Goal: Transaction & Acquisition: Subscribe to service/newsletter

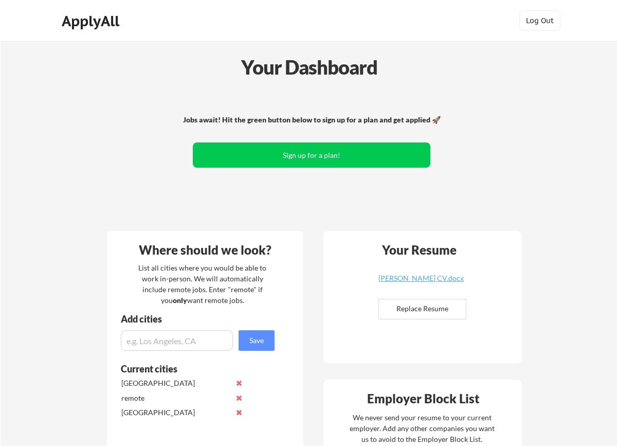
click at [110, 25] on div "ApplyAll" at bounding box center [92, 20] width 61 height 17
click at [76, 19] on div "ApplyAll" at bounding box center [92, 20] width 61 height 17
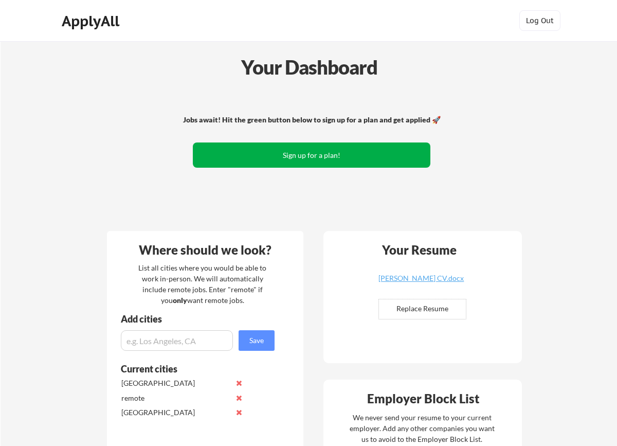
click at [317, 152] on button "Sign up for a plan!" at bounding box center [312, 154] width 238 height 25
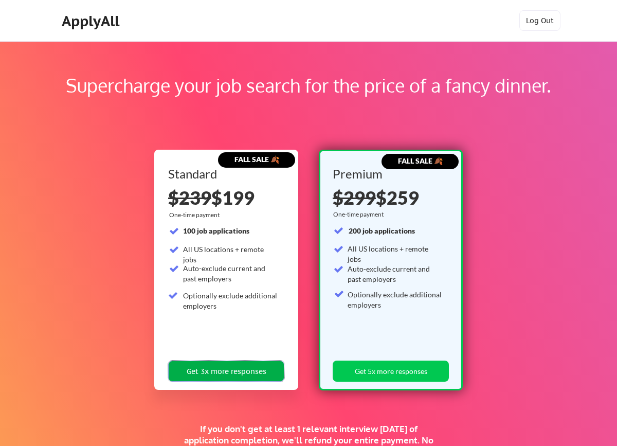
click at [249, 367] on button "Get 3x more responses" at bounding box center [226, 371] width 116 height 21
click at [107, 22] on div "ApplyAll" at bounding box center [92, 20] width 61 height 17
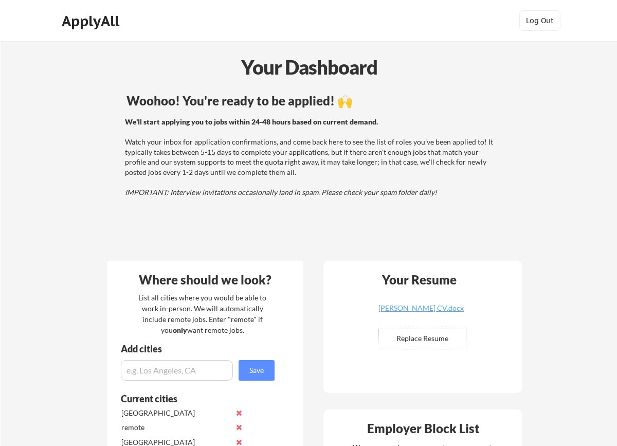
click at [107, 13] on div "ApplyAll" at bounding box center [92, 20] width 61 height 17
click at [110, 21] on div "ApplyAll" at bounding box center [92, 20] width 61 height 17
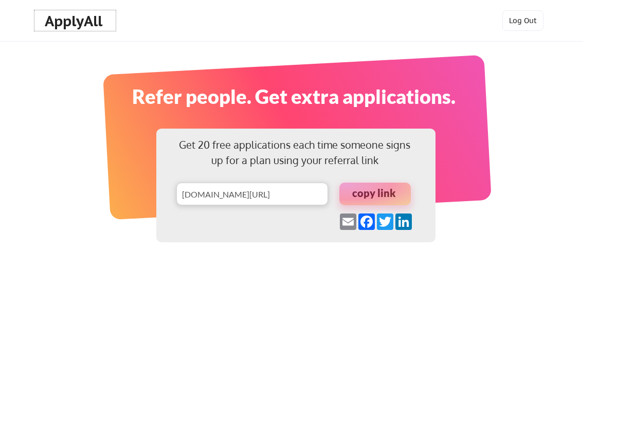
click at [93, 17] on div "ApplyAll" at bounding box center [75, 20] width 61 height 17
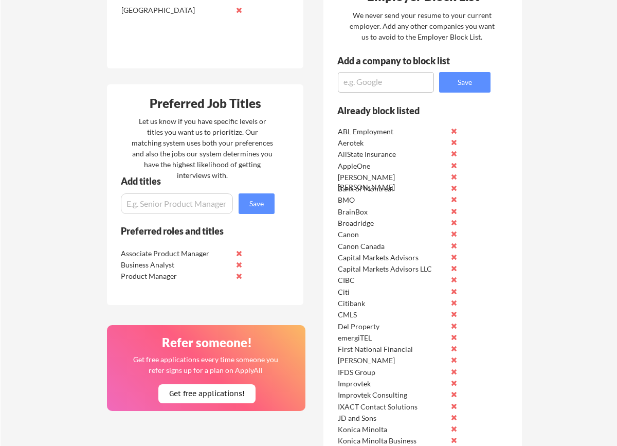
scroll to position [437, 0]
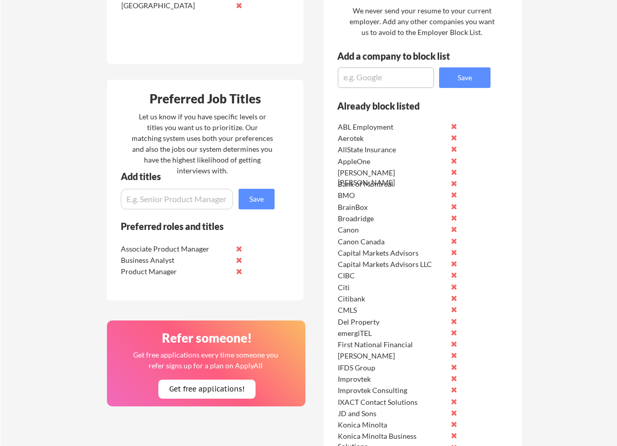
click at [237, 247] on button at bounding box center [239, 249] width 8 height 8
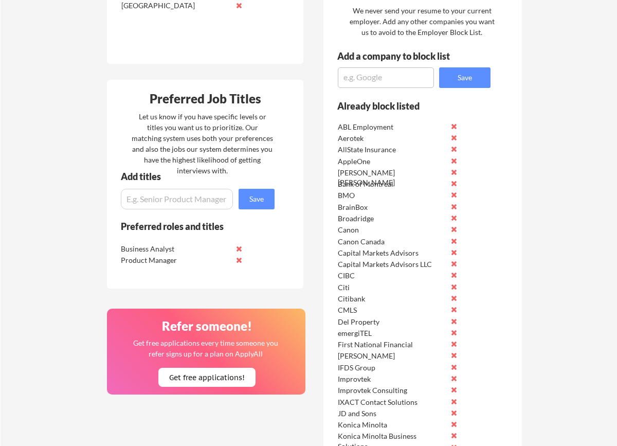
click at [241, 260] on button at bounding box center [239, 260] width 8 height 8
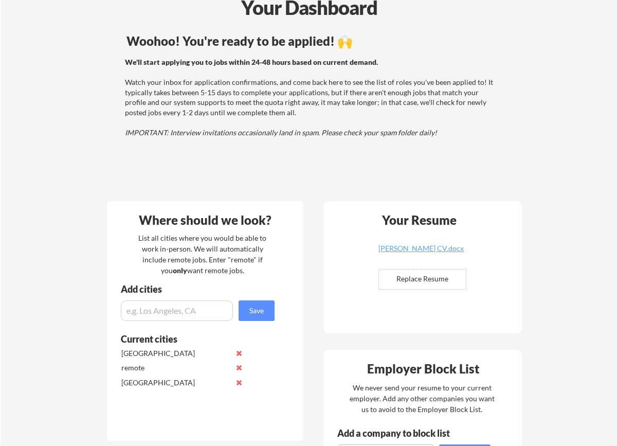
scroll to position [0, 0]
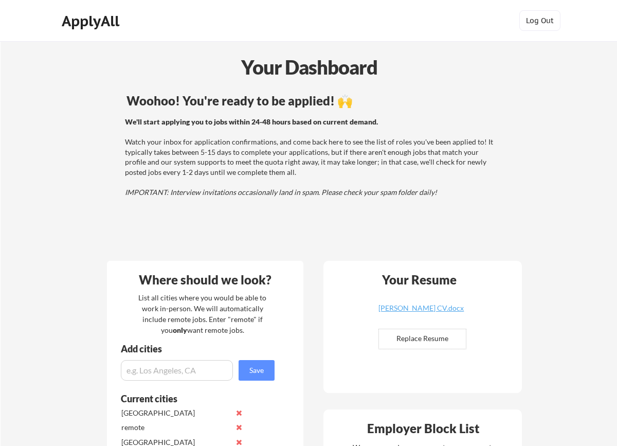
click at [104, 19] on div "ApplyAll" at bounding box center [92, 20] width 61 height 17
click at [85, 18] on div "ApplyAll" at bounding box center [92, 20] width 61 height 17
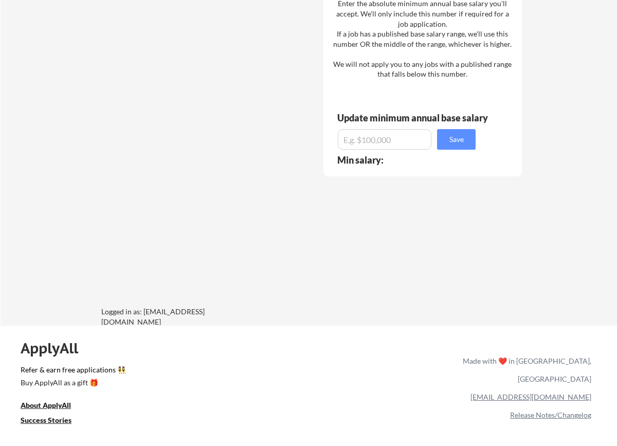
scroll to position [1251, 0]
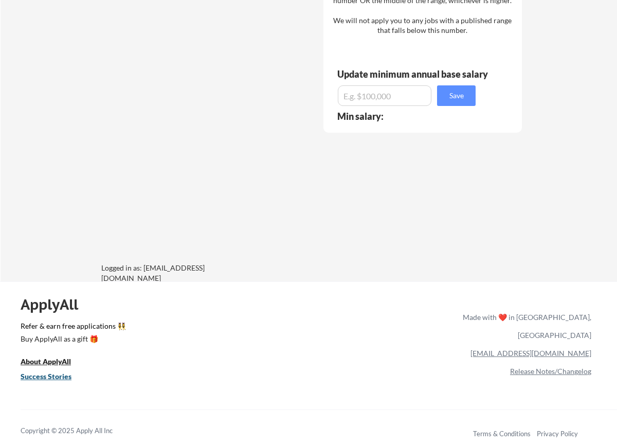
click at [50, 376] on u "Success Stories" at bounding box center [46, 376] width 51 height 9
